Goal: Information Seeking & Learning: Compare options

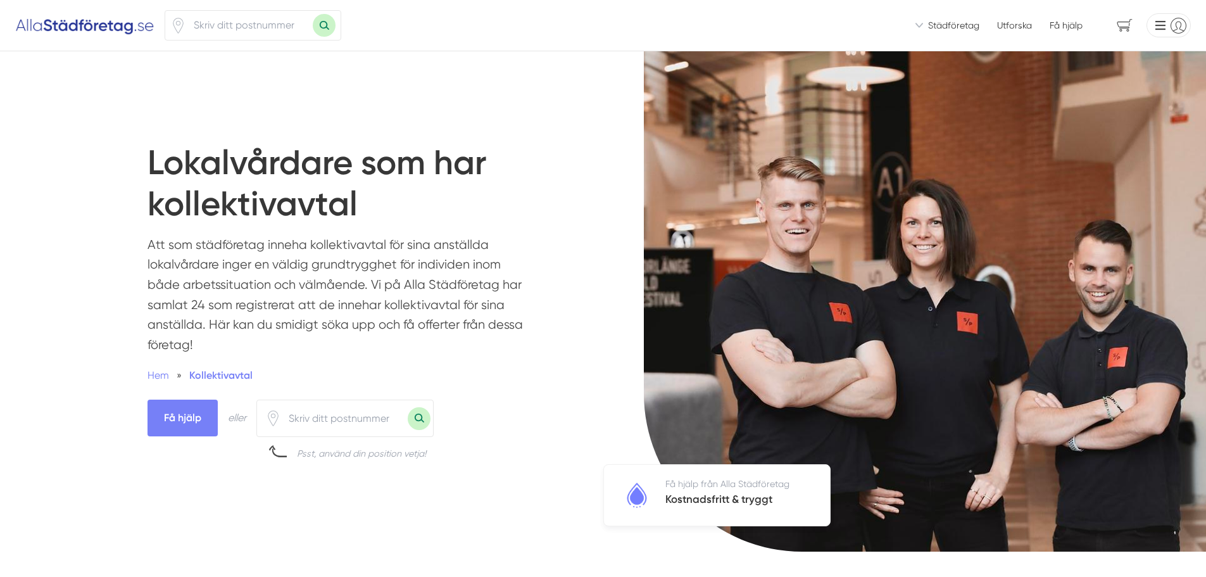
click at [303, 420] on input "number" at bounding box center [344, 418] width 127 height 29
type input "75660"
click at [414, 418] on button "Sök med postnummer" at bounding box center [419, 418] width 23 height 23
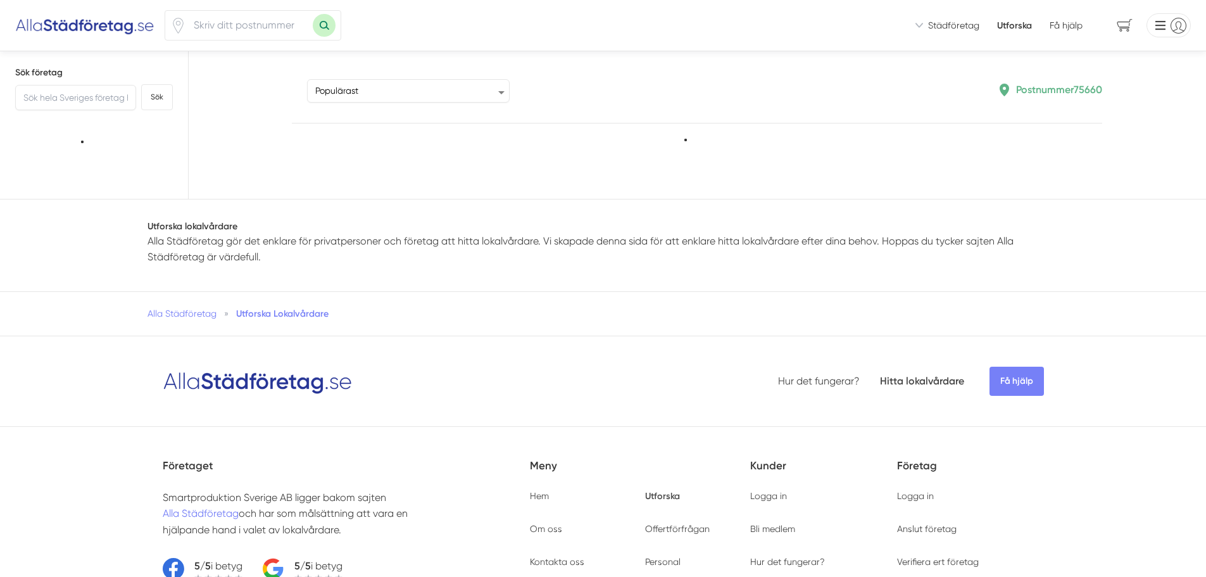
type input "75660"
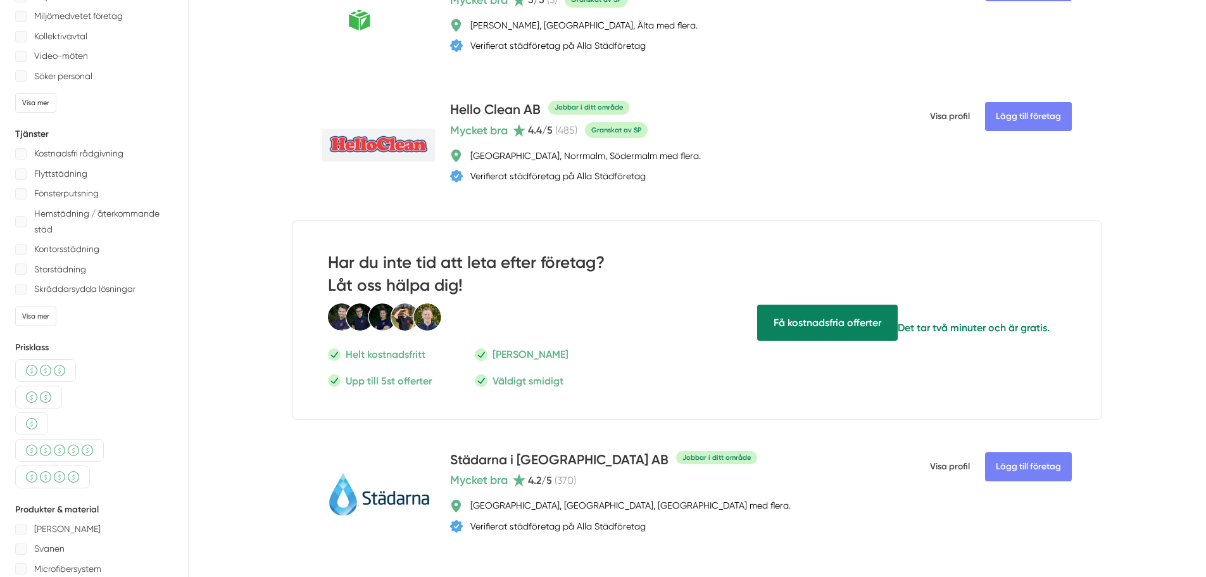
scroll to position [190, 0]
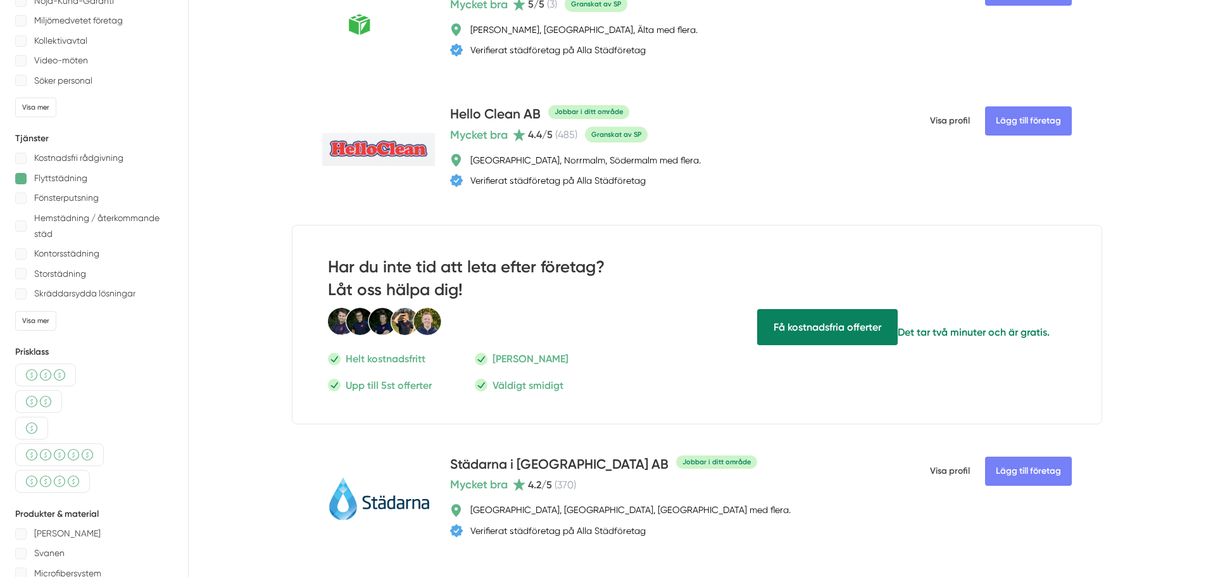
click at [22, 177] on div at bounding box center [20, 178] width 11 height 11
click at [27, 103] on div "Visa mer" at bounding box center [35, 108] width 41 height 20
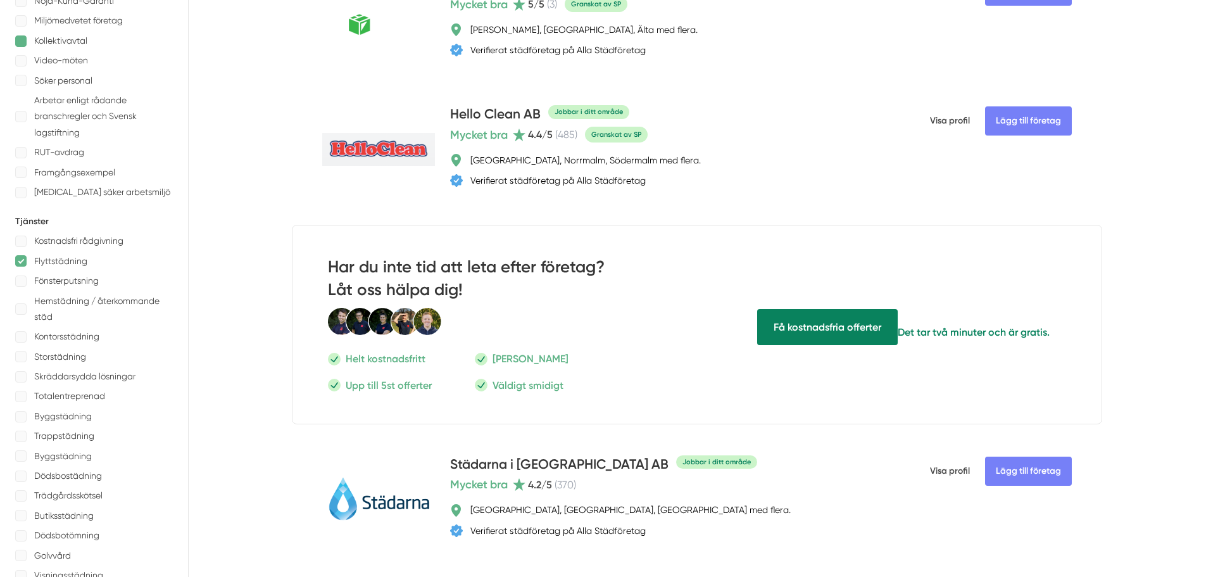
click at [22, 37] on div at bounding box center [20, 40] width 11 height 11
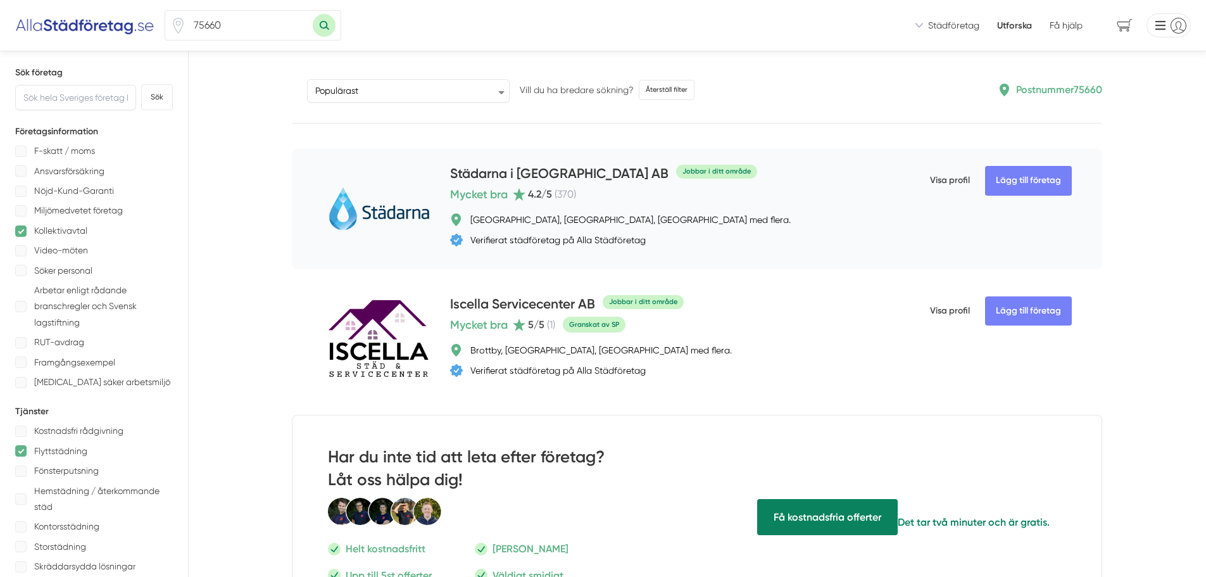
click at [387, 211] on img at bounding box center [378, 209] width 112 height 51
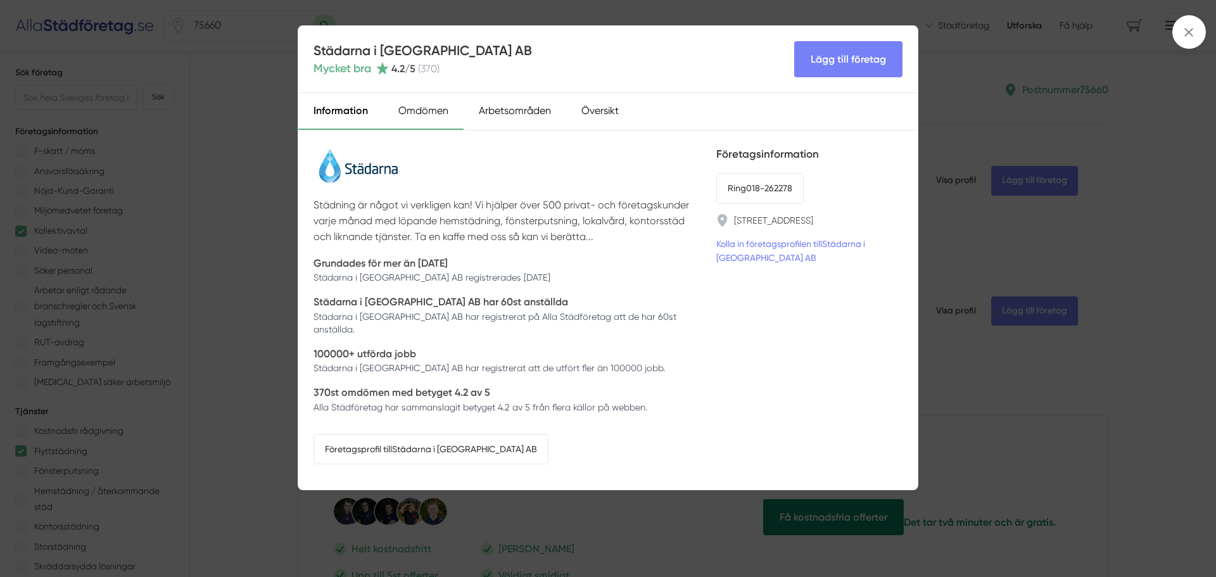
click at [414, 109] on div "Omdömen" at bounding box center [423, 111] width 80 height 37
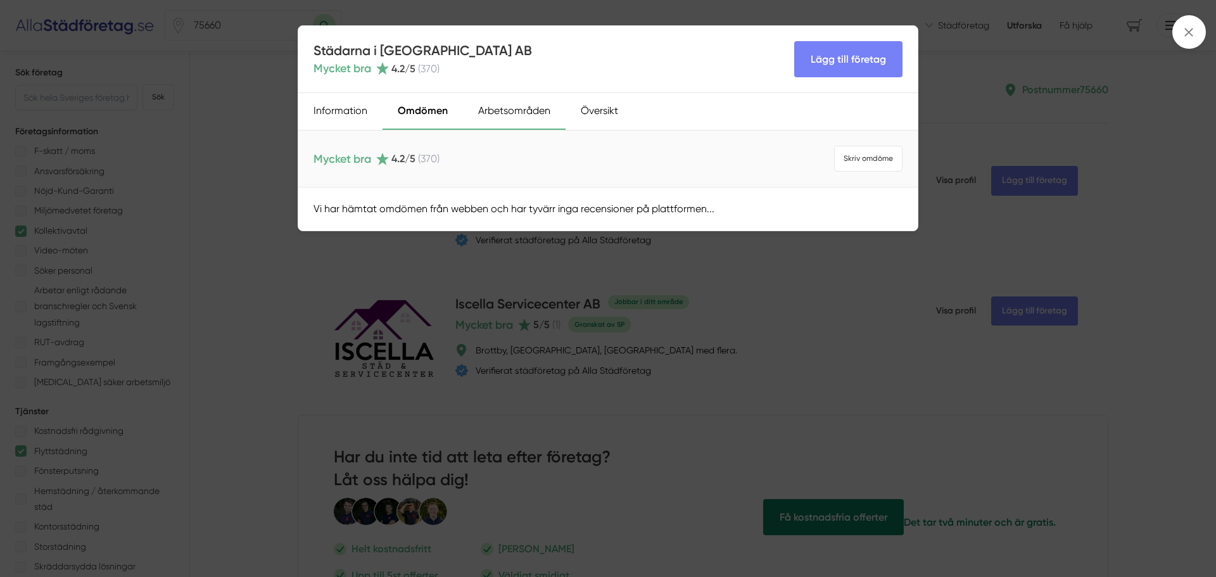
click at [510, 107] on div "Arbetsområden" at bounding box center [514, 111] width 103 height 37
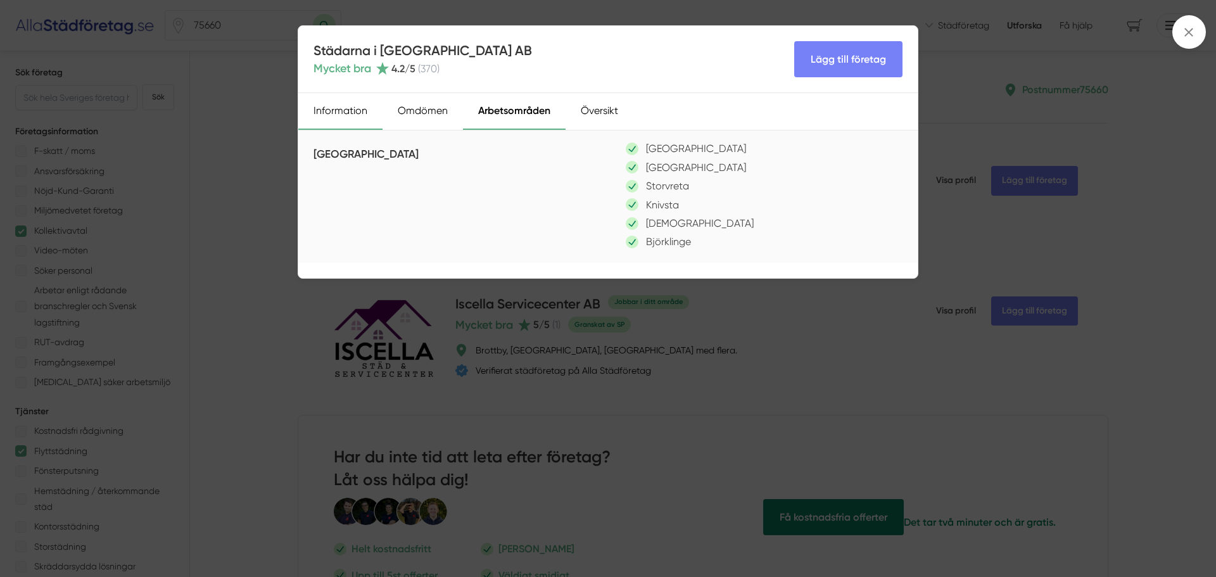
click at [336, 104] on div "Information" at bounding box center [340, 111] width 84 height 37
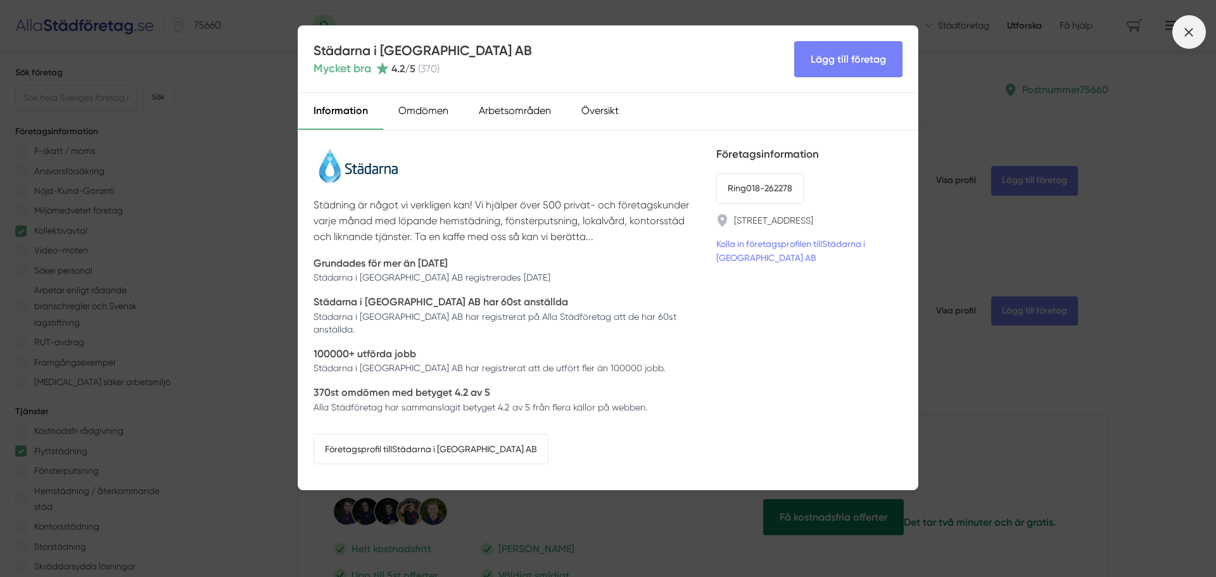
click at [1189, 26] on icon at bounding box center [1189, 32] width 14 height 14
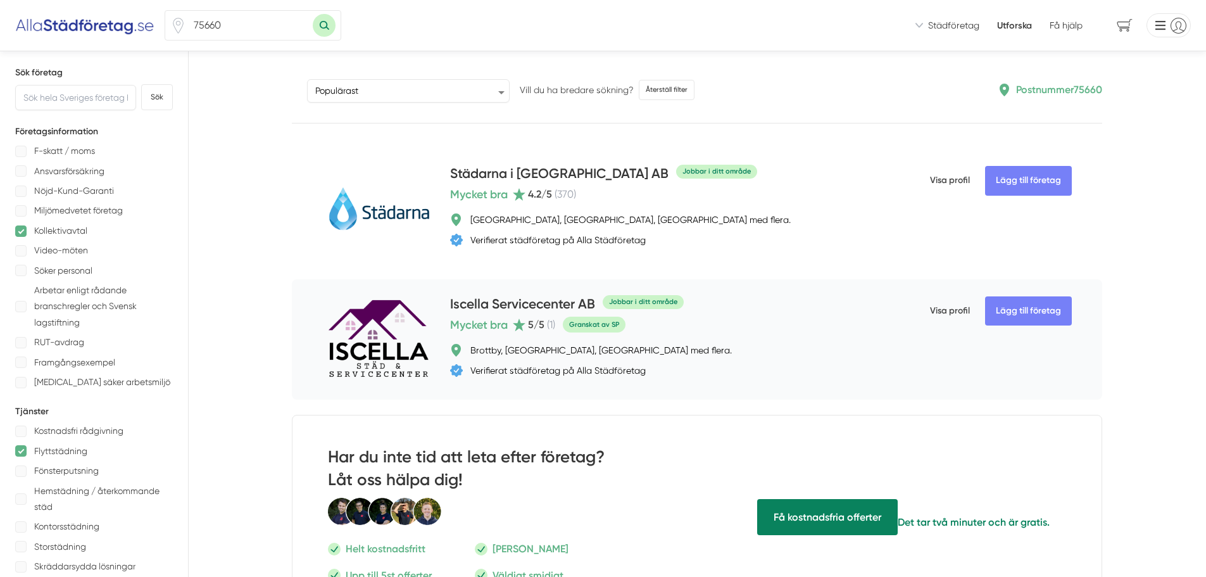
click at [379, 332] on img at bounding box center [378, 339] width 112 height 81
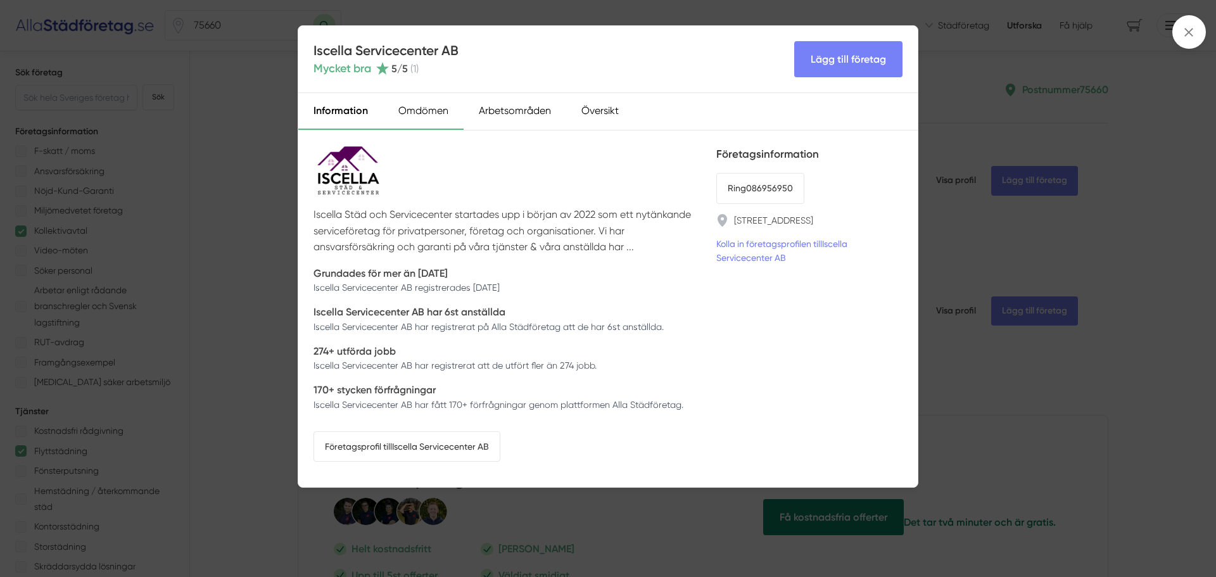
click at [414, 106] on div "Omdömen" at bounding box center [423, 111] width 80 height 37
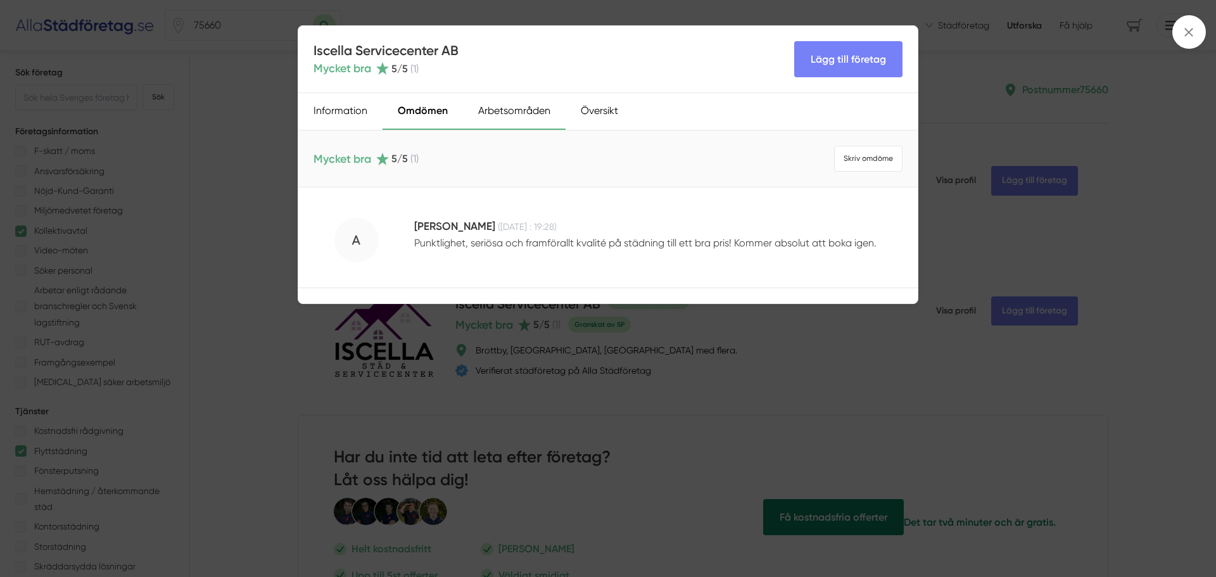
click at [518, 106] on div "Arbetsområden" at bounding box center [514, 111] width 103 height 37
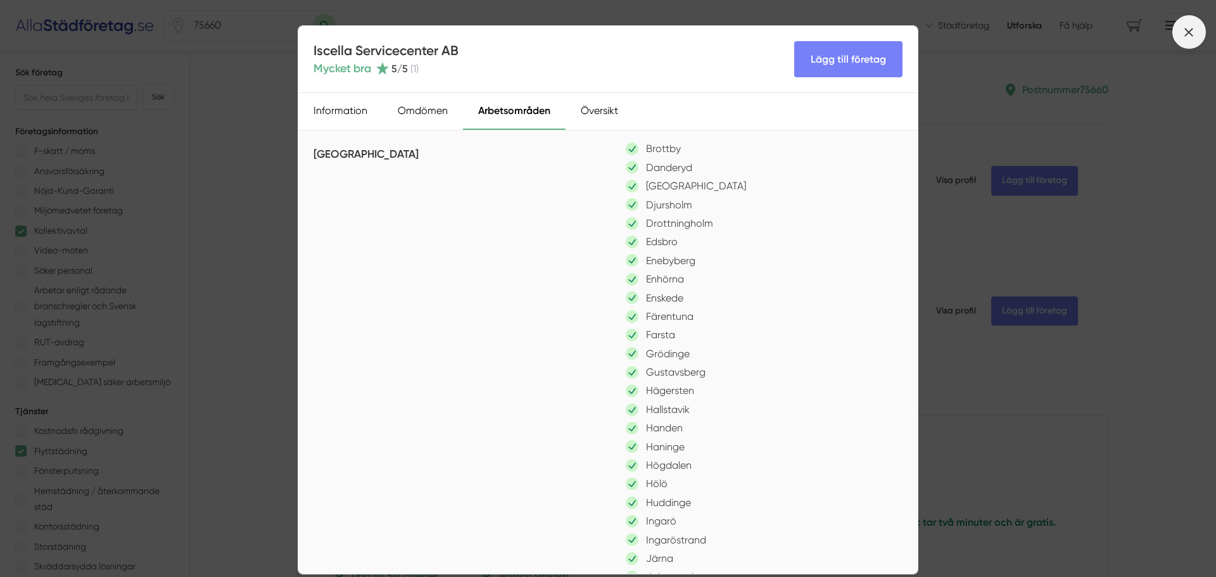
click at [1185, 27] on icon at bounding box center [1189, 32] width 14 height 14
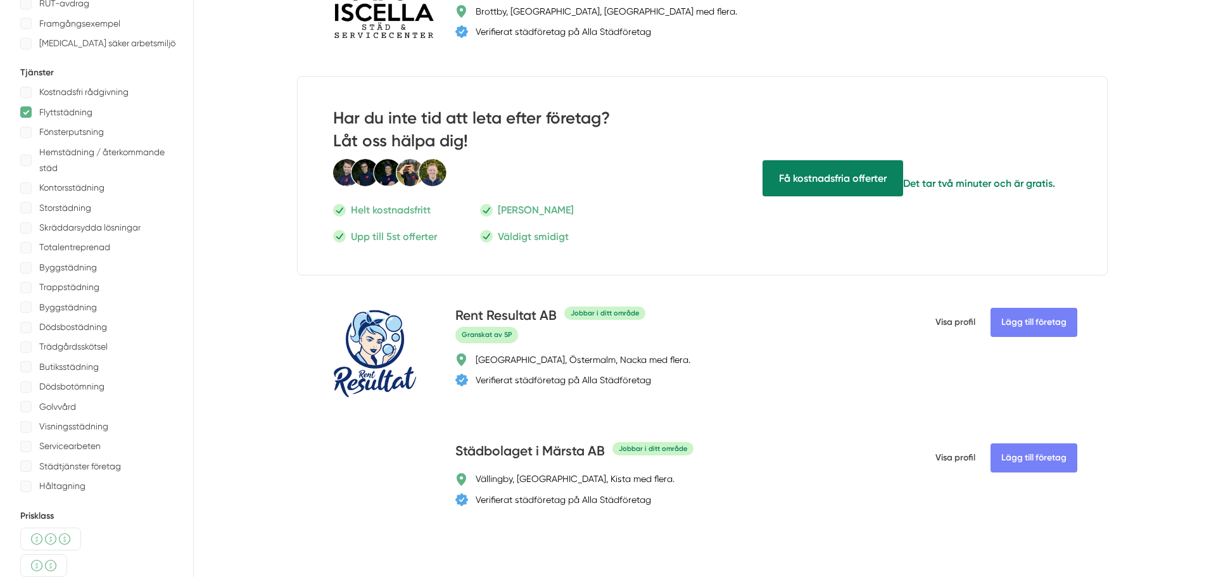
scroll to position [317, 0]
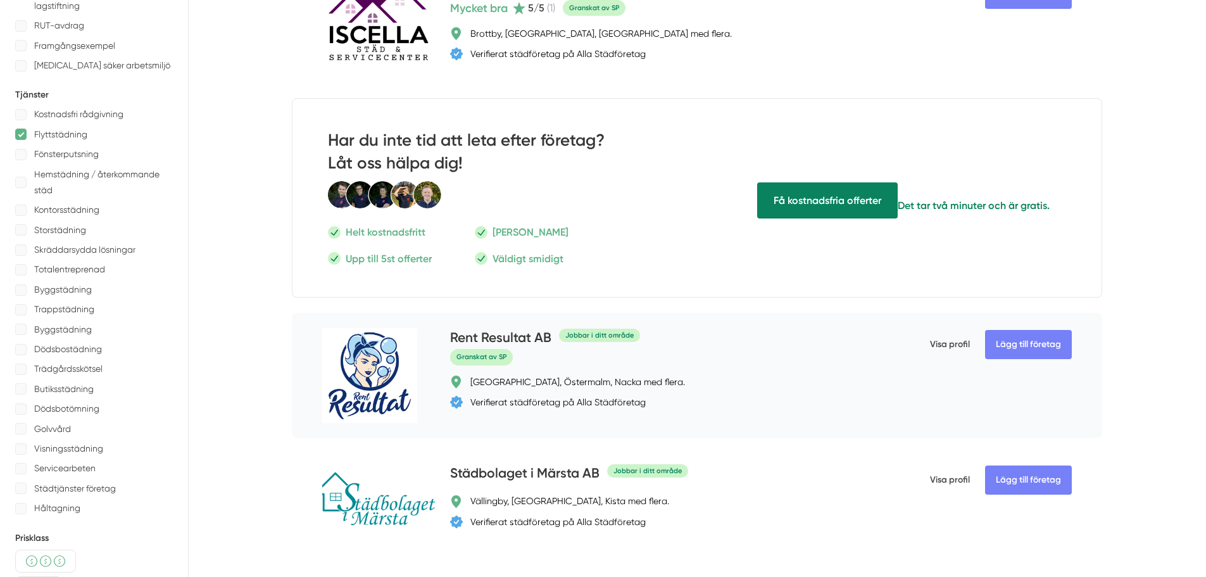
click at [369, 365] on img at bounding box center [369, 375] width 95 height 95
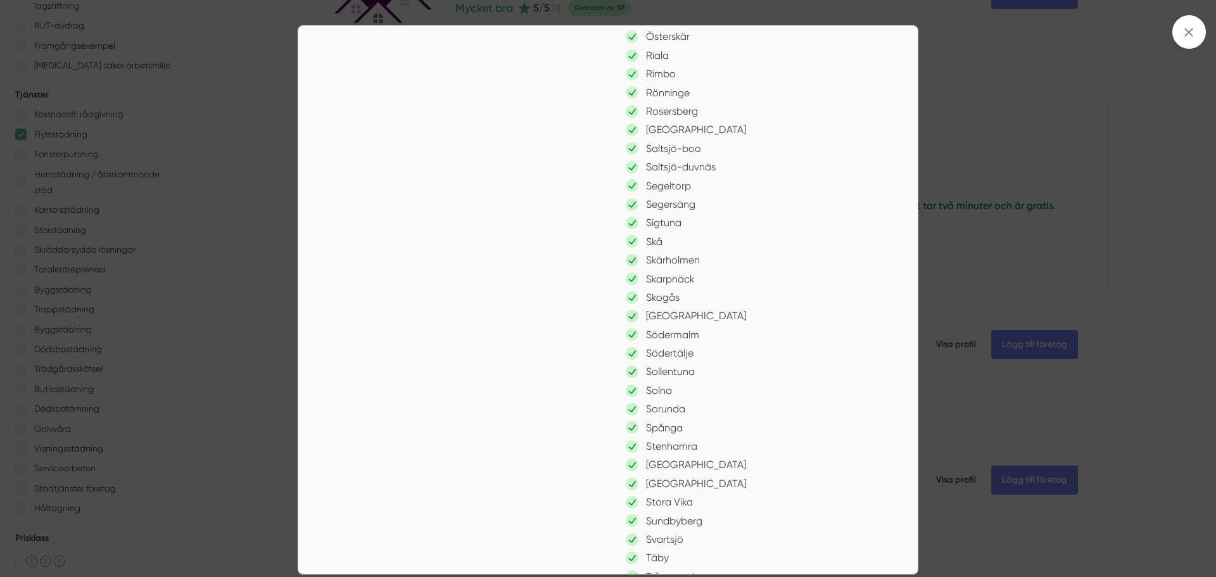
scroll to position [1103, 0]
